Goal: Check status

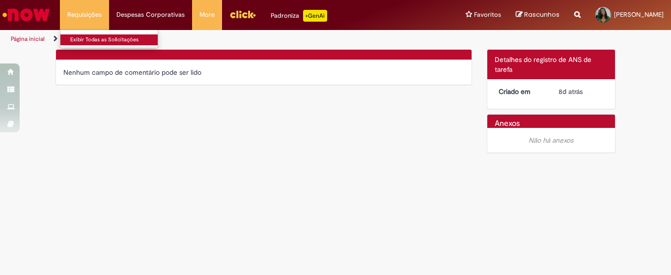
click at [104, 41] on link "Exibir Todas as Solicitações" at bounding box center [114, 39] width 108 height 11
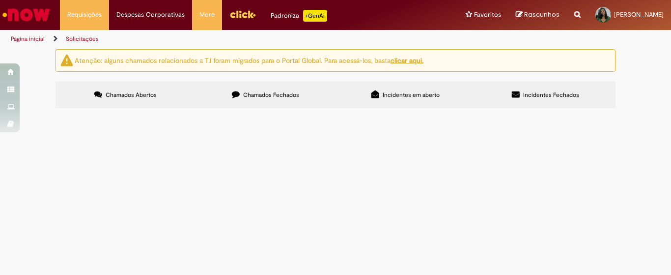
click at [260, 100] on label "Chamados Fechados" at bounding box center [266, 95] width 140 height 27
click at [389, 89] on label "Incidentes em aberto" at bounding box center [406, 95] width 140 height 27
click at [146, 94] on span "Chamados Abertos" at bounding box center [131, 95] width 51 height 8
click at [422, 63] on u "clicar aqui." at bounding box center [407, 60] width 33 height 9
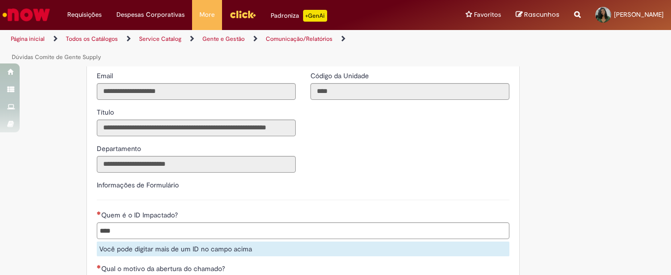
scroll to position [286, 0]
